Goal: Check status

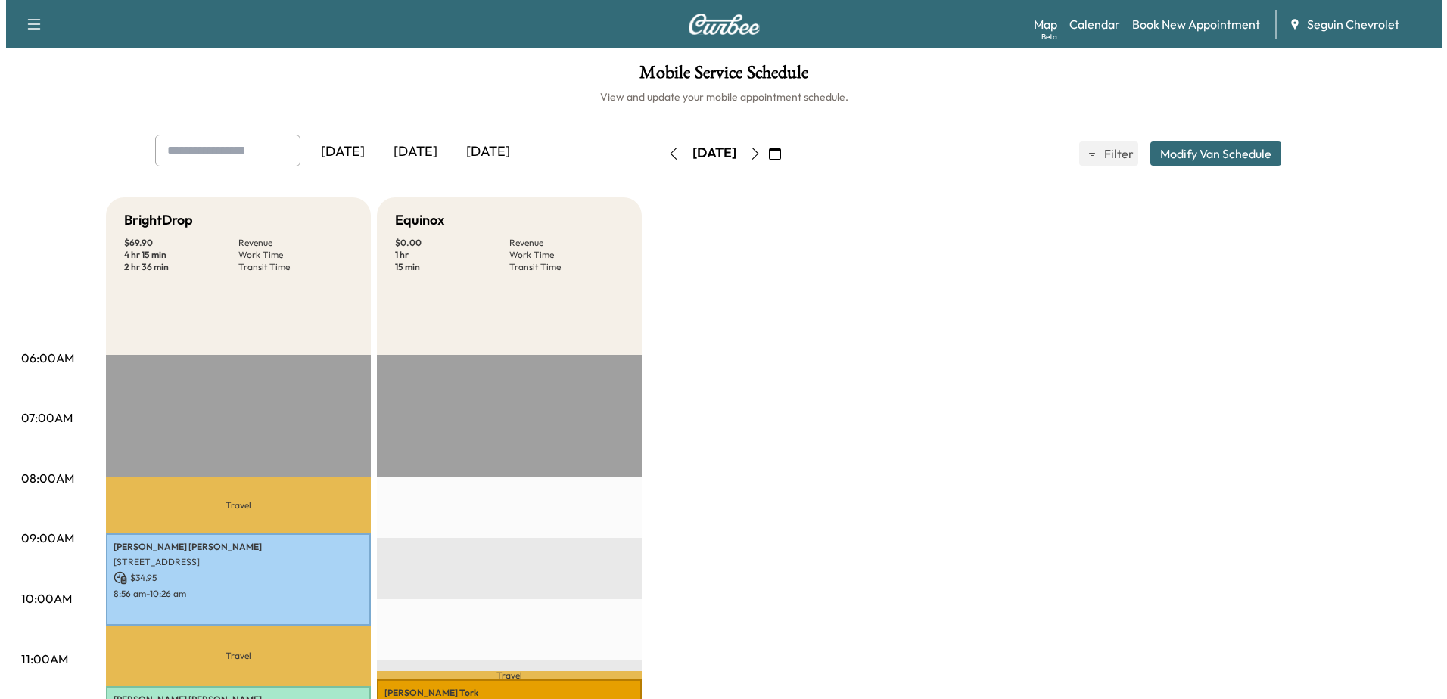
scroll to position [422, 0]
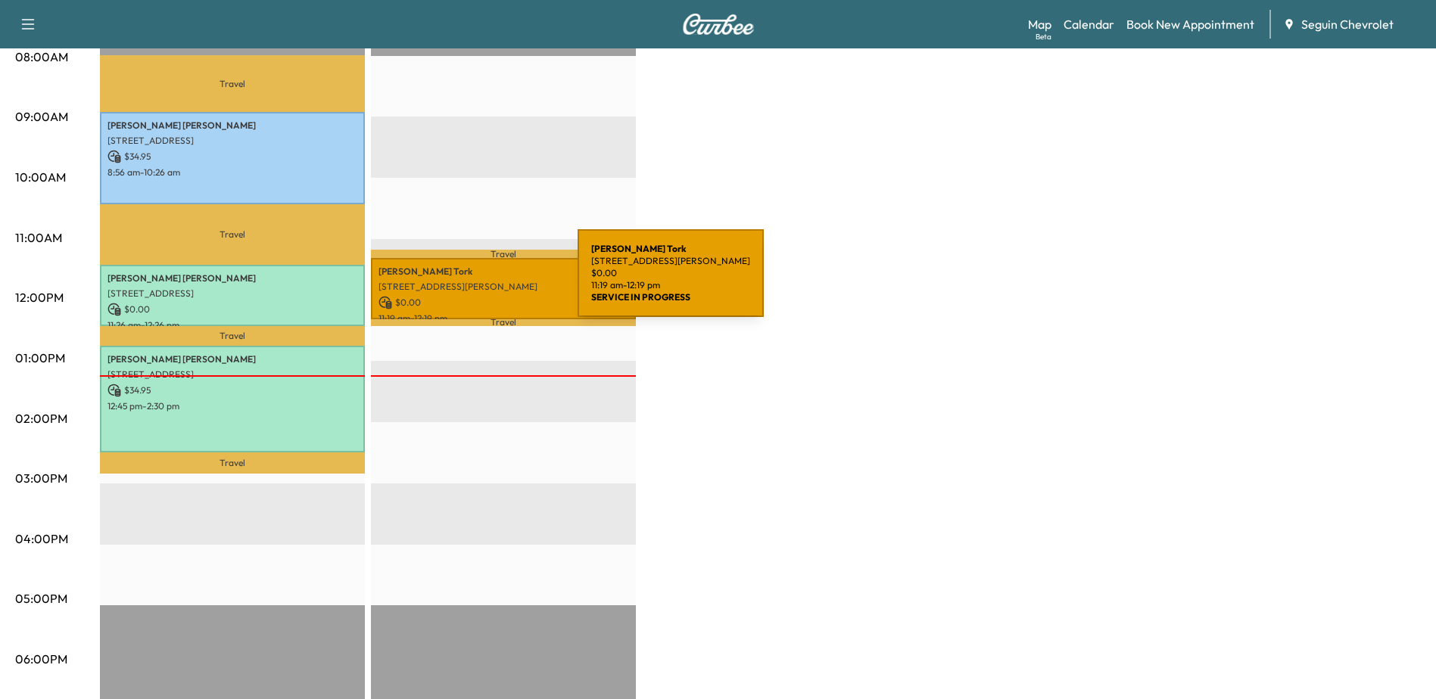
click at [464, 288] on p "[STREET_ADDRESS][PERSON_NAME]" at bounding box center [503, 287] width 250 height 12
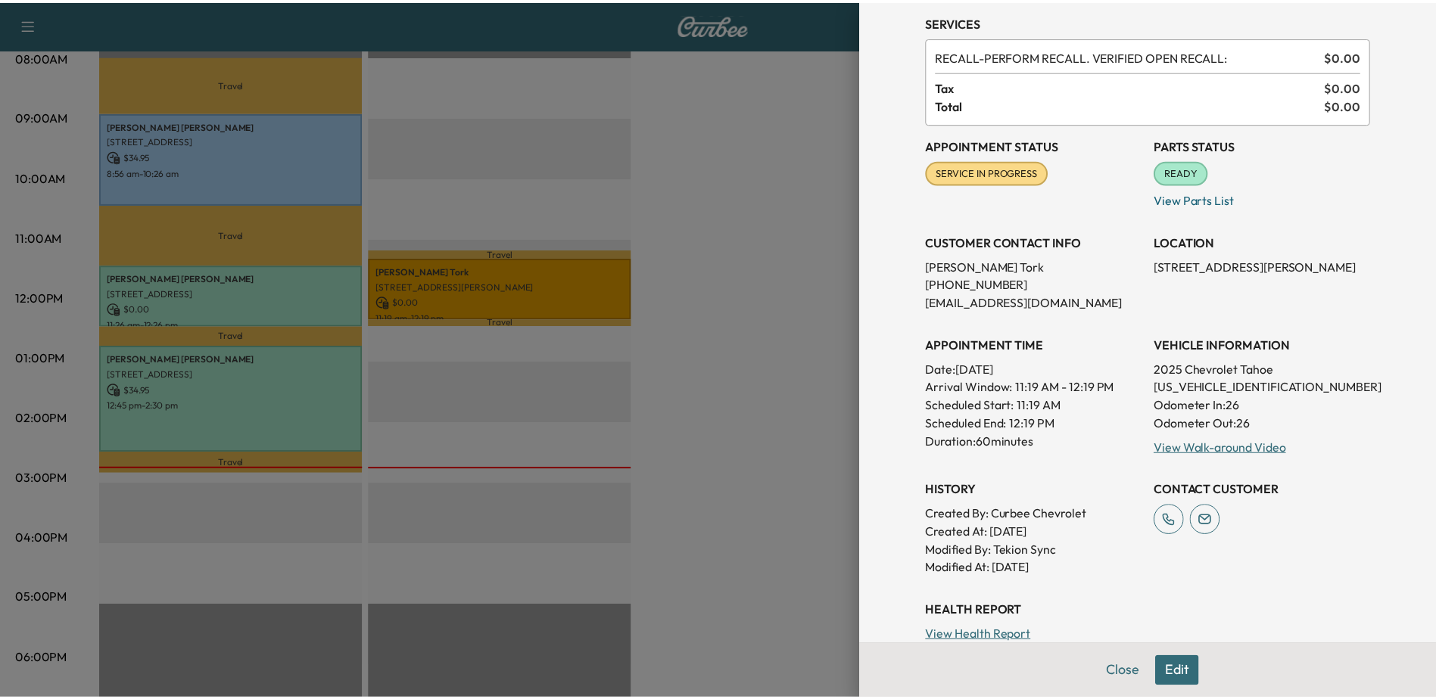
scroll to position [0, 0]
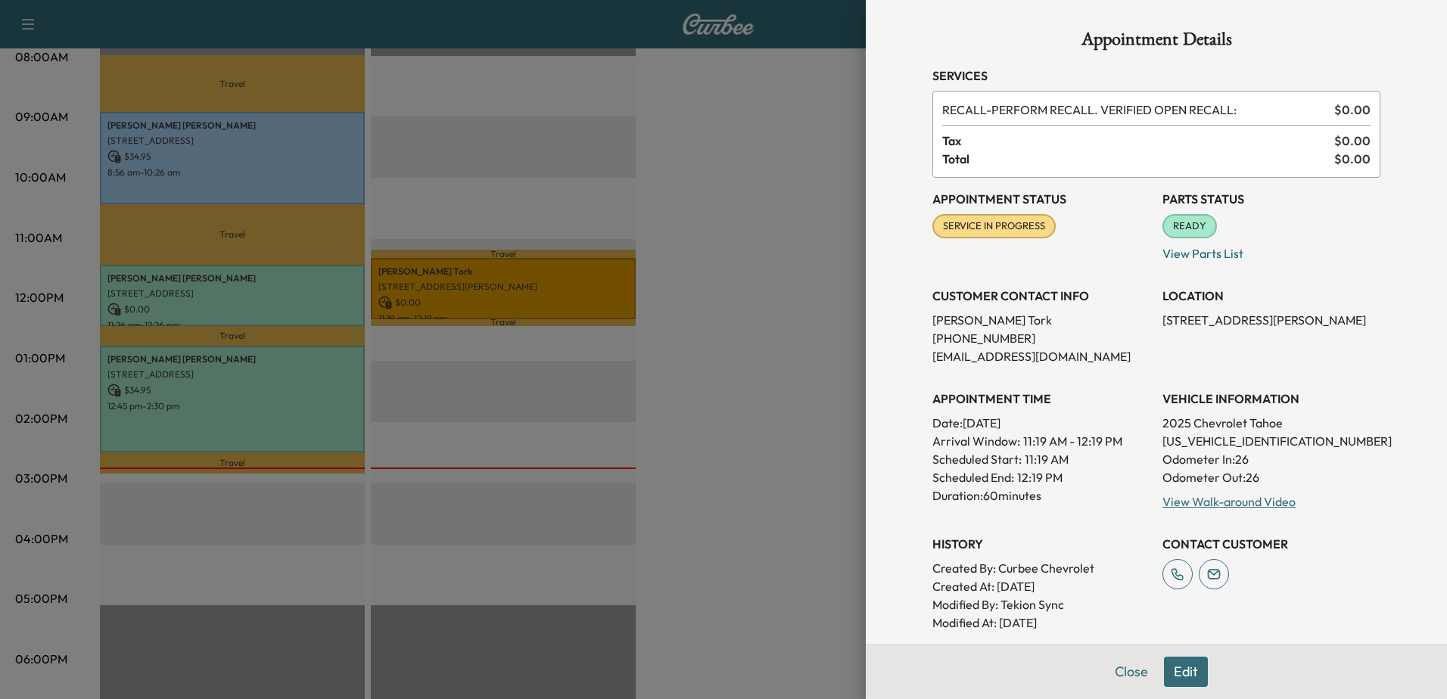
click at [797, 281] on div at bounding box center [723, 349] width 1447 height 699
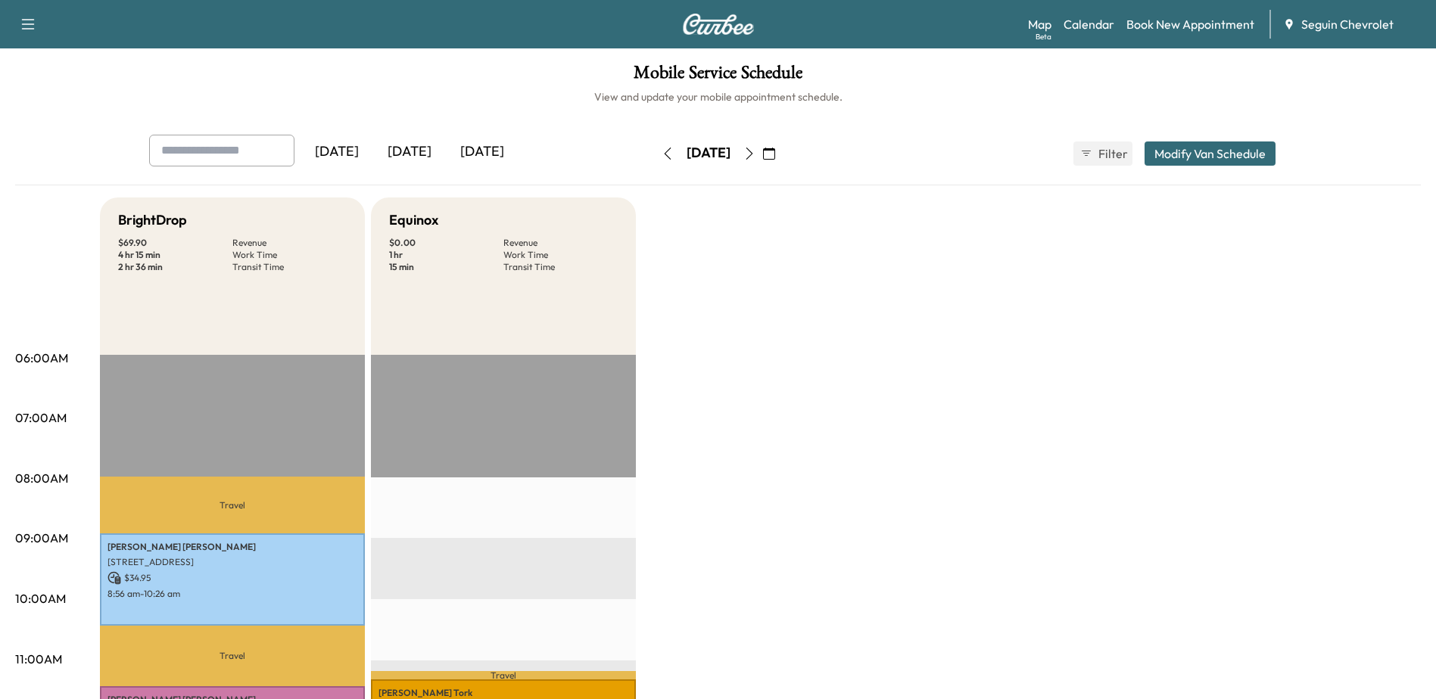
scroll to position [76, 0]
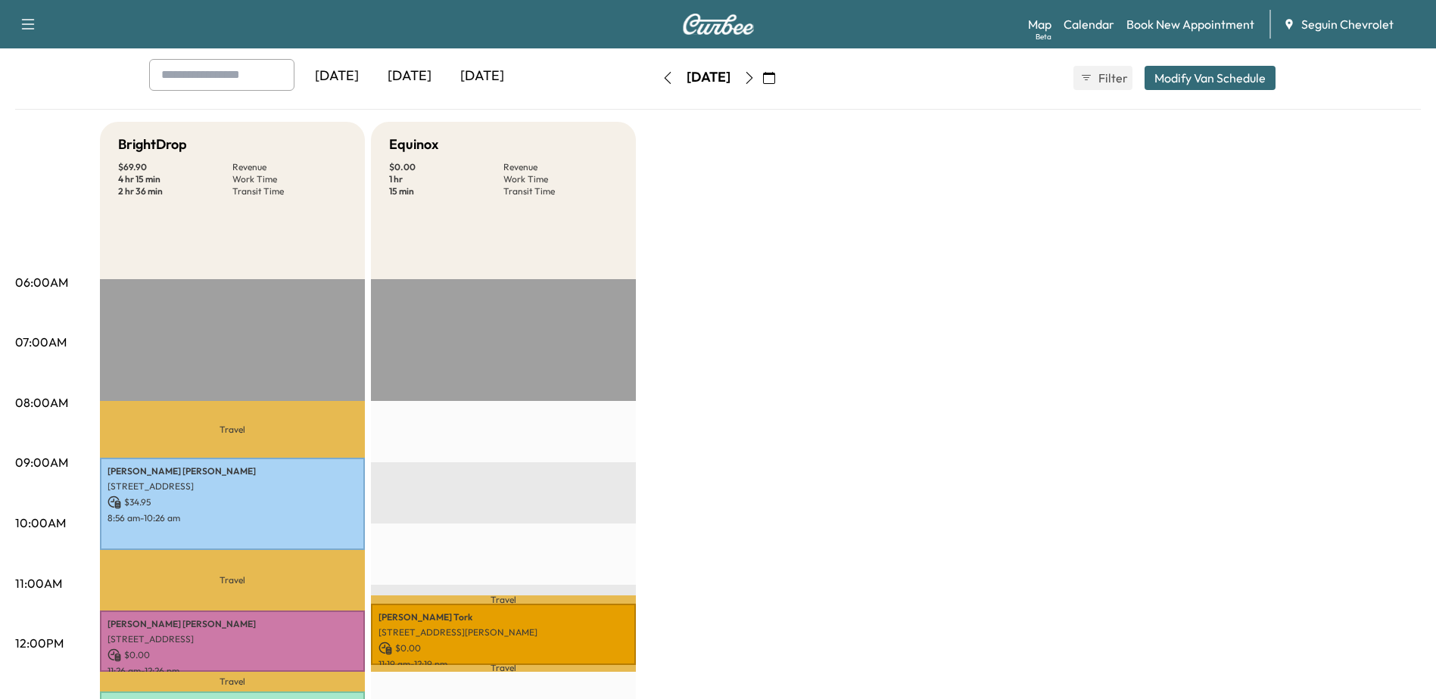
click at [755, 77] on icon "button" at bounding box center [749, 78] width 12 height 12
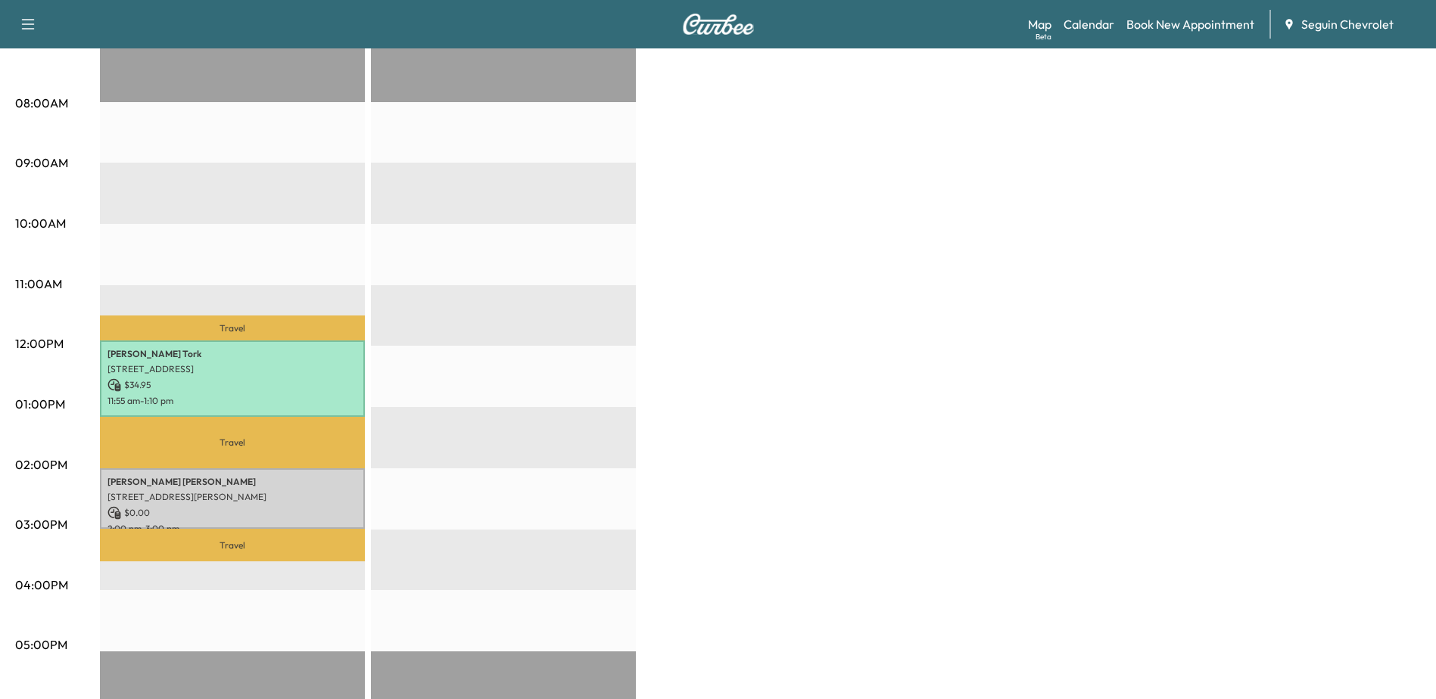
scroll to position [378, 0]
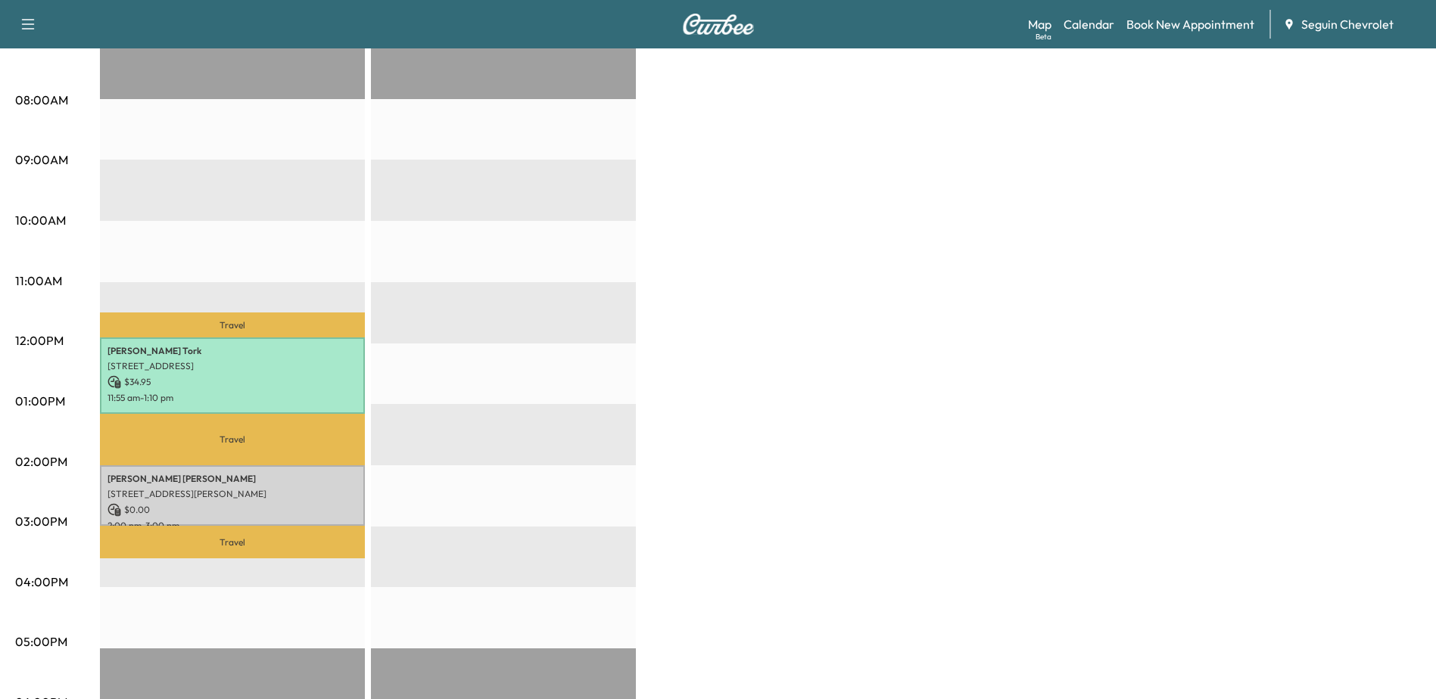
click at [862, 448] on div "BrightDrop $ 34.95 Revenue 2 hr 15 min Work Time 1 hr 47 min Transit Time Trave…" at bounding box center [760, 386] width 1321 height 1135
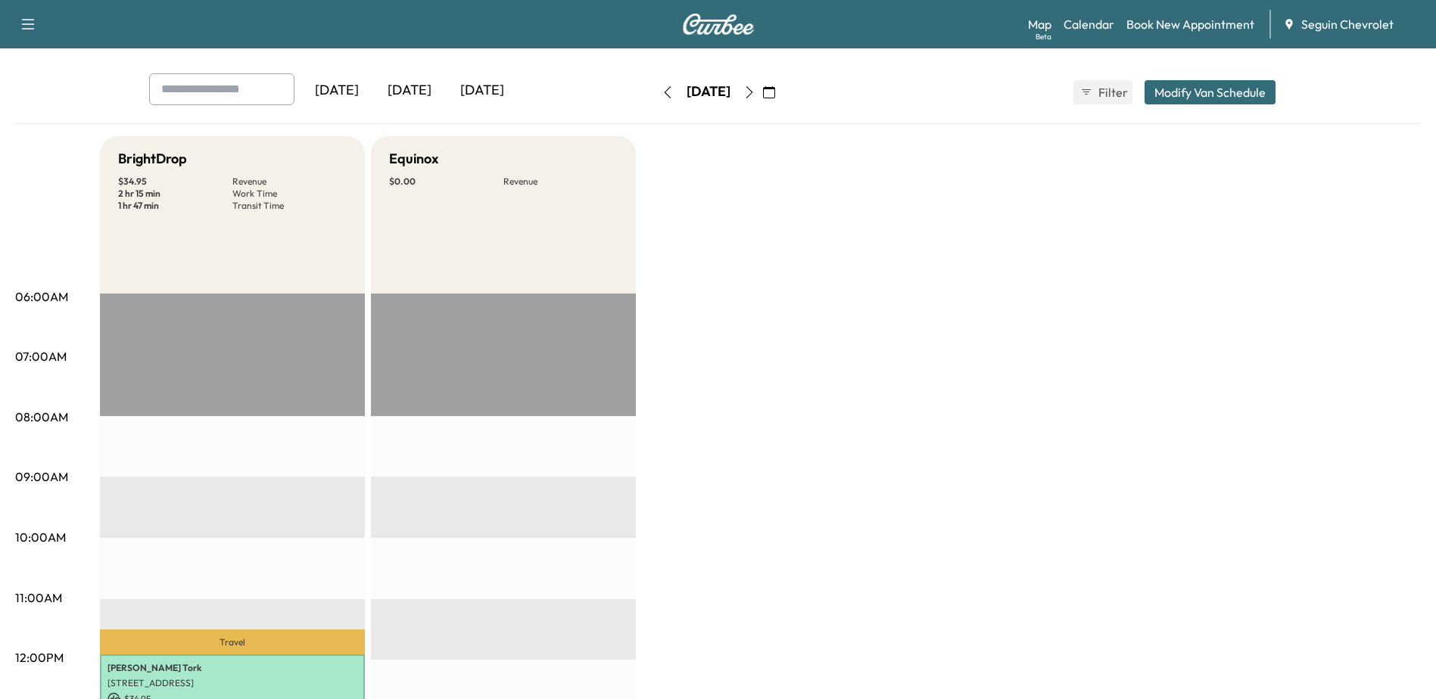
scroll to position [0, 0]
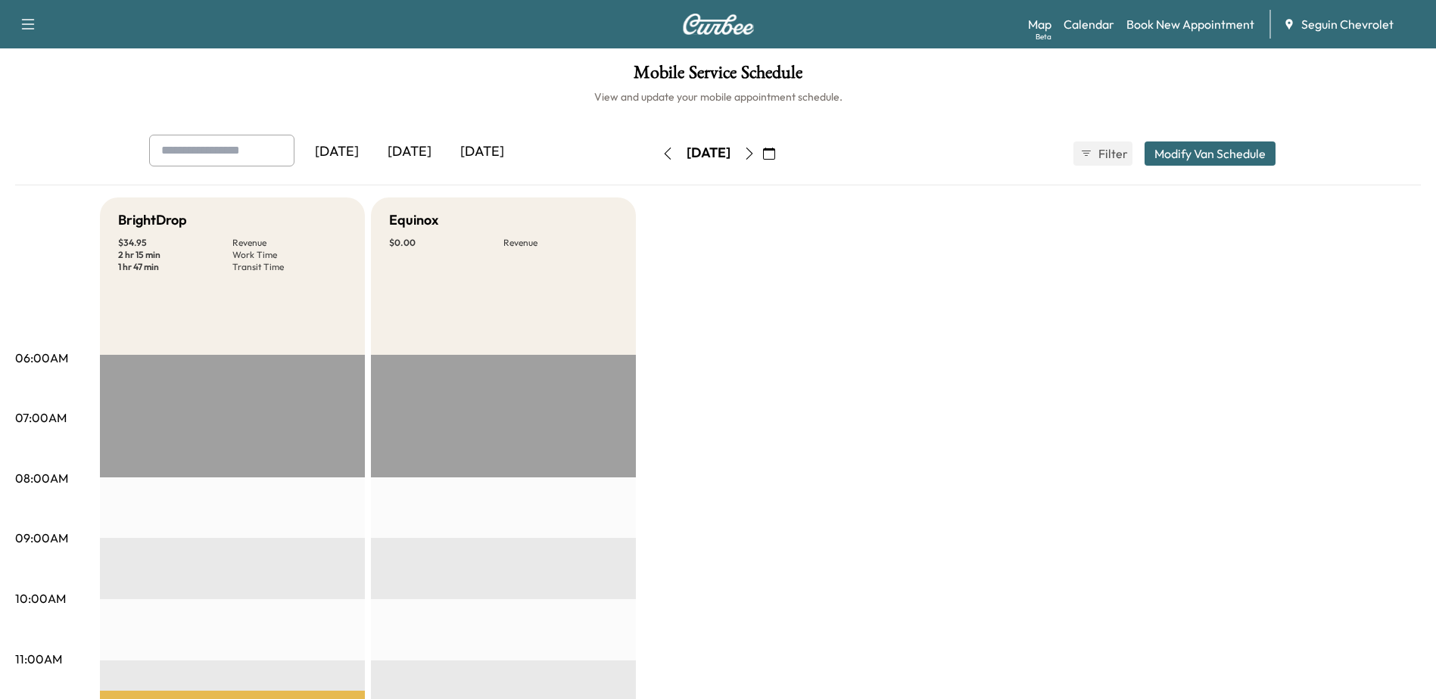
click at [755, 156] on icon "button" at bounding box center [749, 154] width 12 height 12
